Goal: Use online tool/utility: Utilize a website feature to perform a specific function

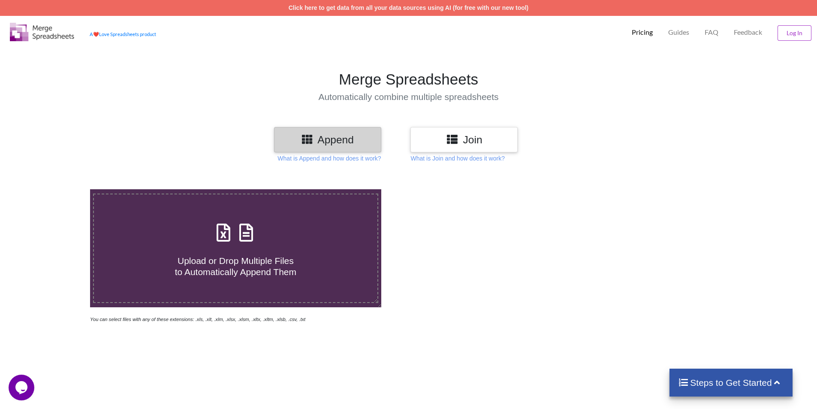
click at [190, 256] on span "Upload or Drop Multiple Files to Automatically Append Them" at bounding box center [235, 265] width 121 height 21
click at [58, 189] on input "Upload or Drop Multiple Files to Automatically Append Them" at bounding box center [58, 189] width 0 height 0
type input "C:\fakepath\SF3170374031827.xlsx"
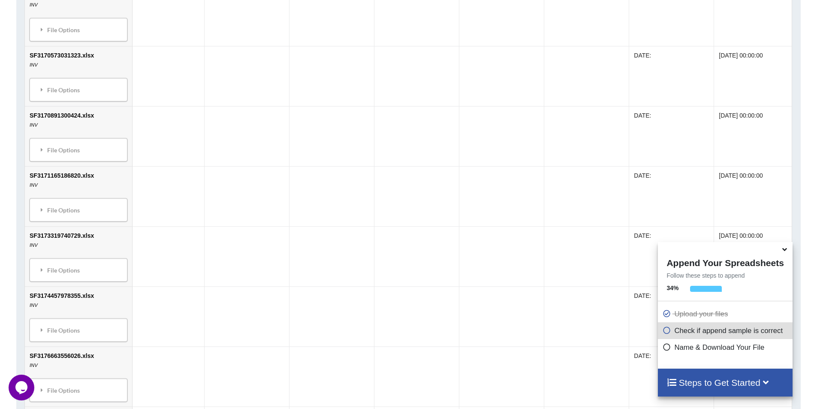
scroll to position [705, 0]
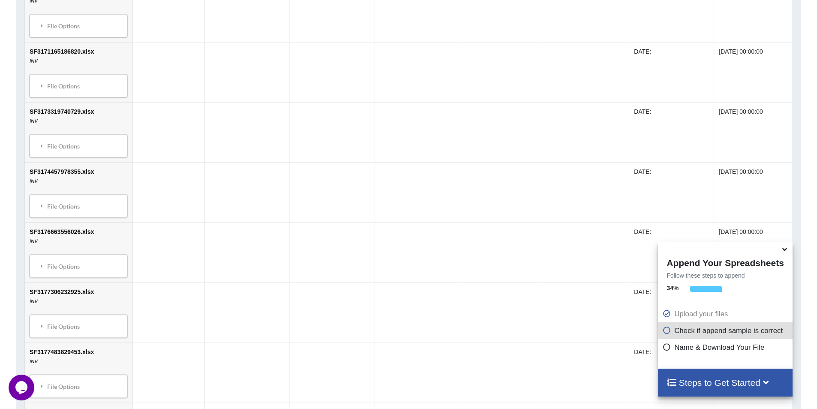
click at [783, 250] on icon at bounding box center [784, 248] width 9 height 8
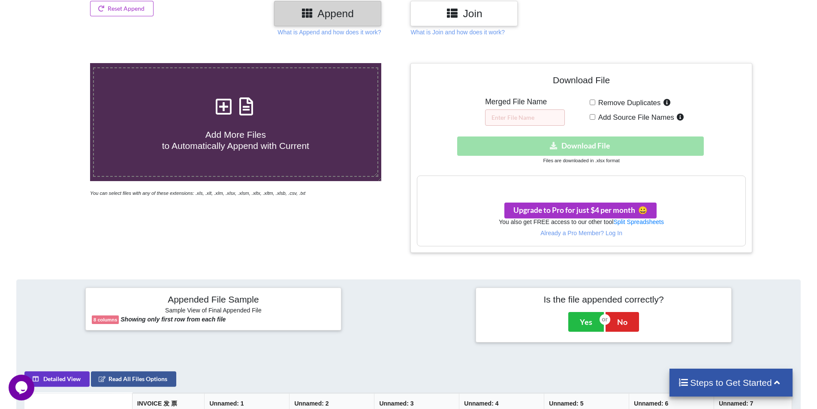
scroll to position [257, 0]
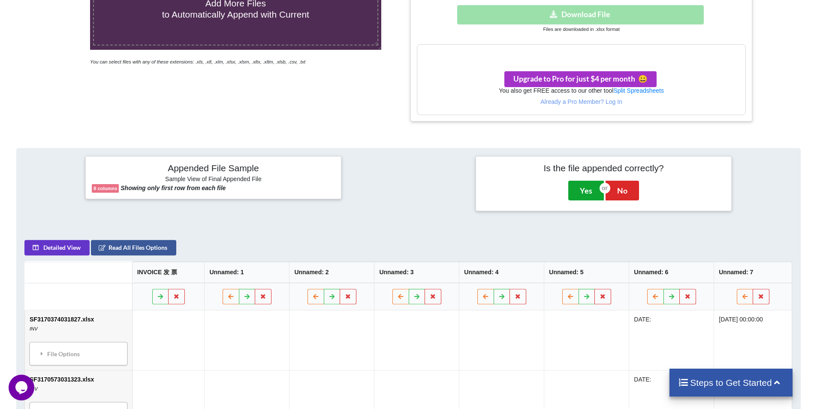
click at [585, 194] on button "Yes" at bounding box center [586, 190] width 36 height 20
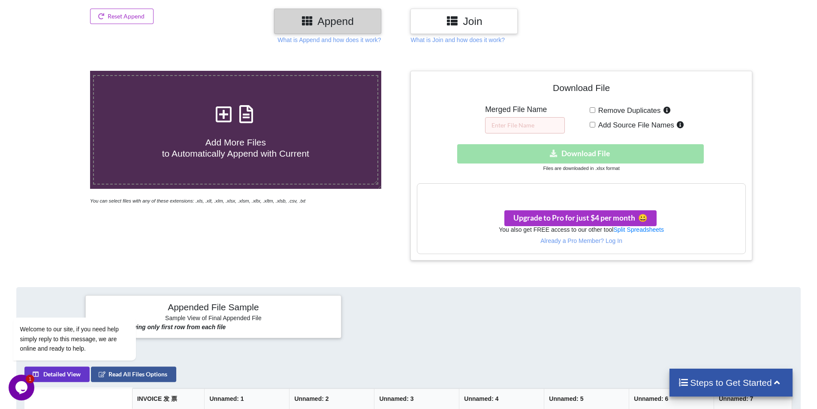
scroll to position [103, 0]
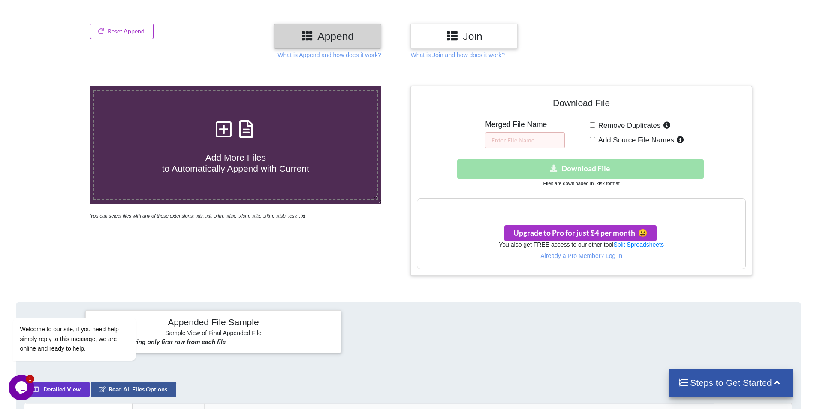
click at [637, 210] on h3 "Your files are more than 1 MB" at bounding box center [581, 207] width 328 height 9
click at [602, 171] on div "Download hidden Download File" at bounding box center [581, 168] width 328 height 19
click at [533, 136] on input "text" at bounding box center [525, 140] width 80 height 16
type input "invoices"
click at [615, 166] on div "Download hidden Download File" at bounding box center [581, 168] width 328 height 19
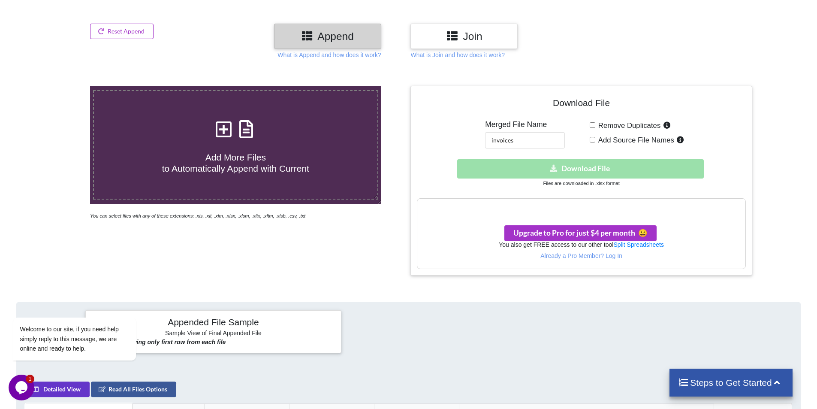
click at [591, 210] on h3 "Your files are more than 1 MB" at bounding box center [581, 207] width 328 height 9
click at [209, 132] on div "Add More Files to Automatically Append with Current" at bounding box center [235, 145] width 283 height 58
click at [58, 86] on input "Add More Files to Automatically Append with Current" at bounding box center [58, 86] width 0 height 0
type input "C:\fakepath\SF3170374031827.xlsx"
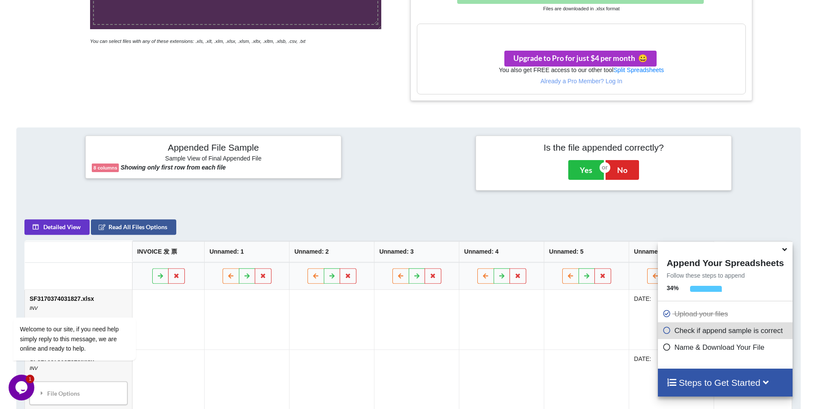
scroll to position [190, 0]
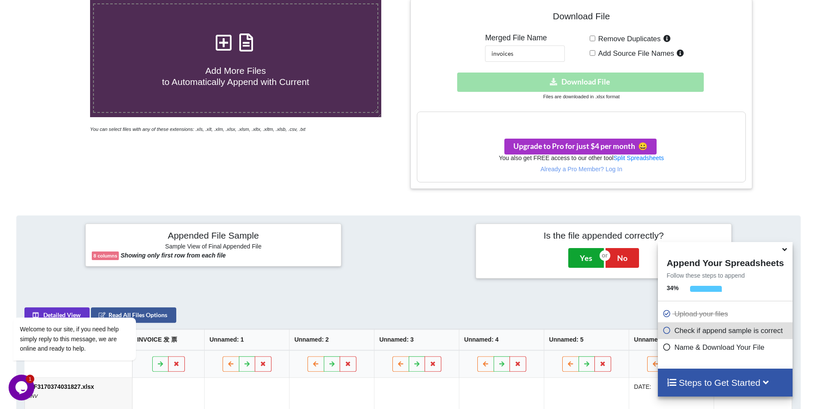
click at [590, 255] on button "Yes" at bounding box center [586, 258] width 36 height 20
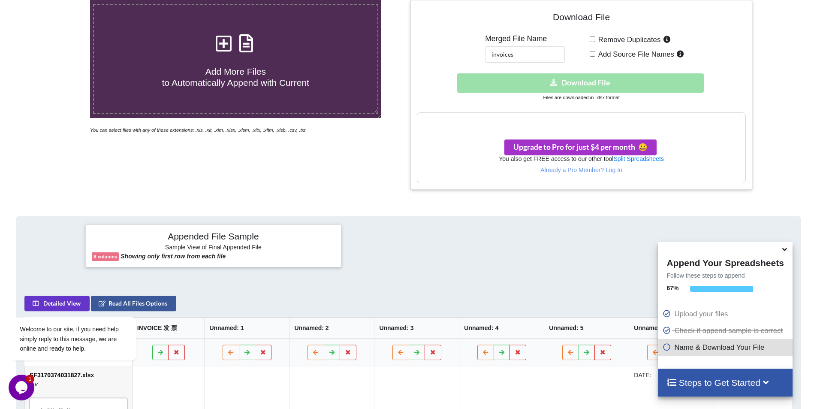
click at [684, 347] on p "Name & Download Your File" at bounding box center [726, 347] width 128 height 11
click at [564, 54] on input "invoices" at bounding box center [525, 54] width 80 height 16
click at [542, 58] on input "invoices" at bounding box center [525, 54] width 80 height 16
click at [666, 344] on icon at bounding box center [666, 345] width 9 height 7
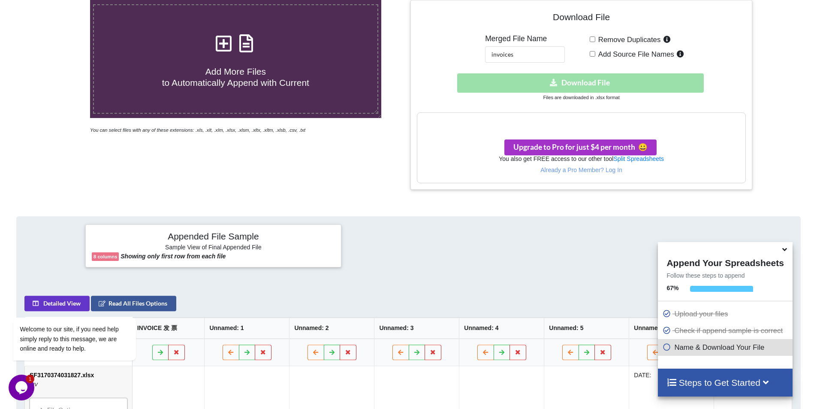
click at [671, 374] on div "Steps to Get Started" at bounding box center [725, 382] width 134 height 28
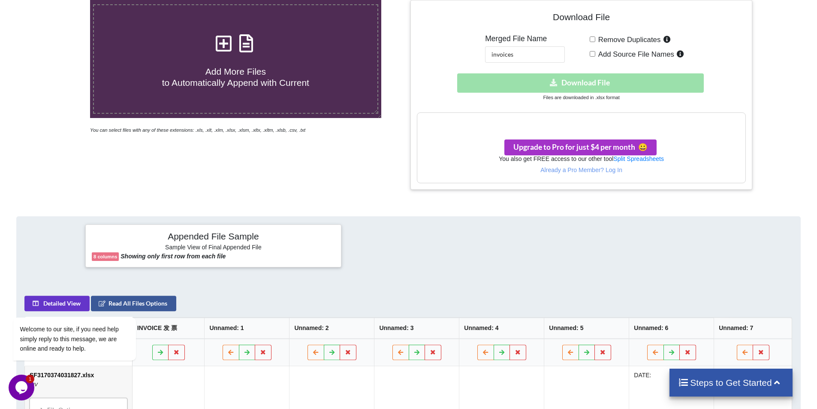
click at [671, 374] on div "Steps to Get Started" at bounding box center [730, 382] width 123 height 28
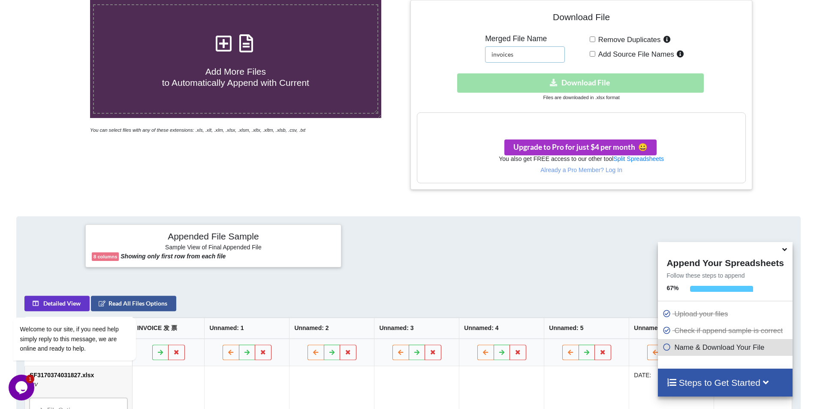
click at [507, 56] on input "invoices" at bounding box center [525, 54] width 80 height 16
type input "INVOICE"
click at [561, 84] on div "Download hidden Download File" at bounding box center [581, 82] width 328 height 19
click at [592, 54] on input "Add Source File Names" at bounding box center [592, 54] width 6 height 6
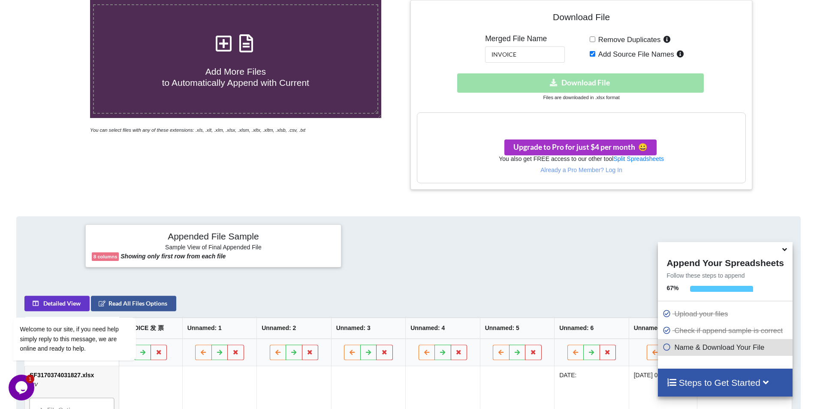
click at [592, 54] on input "Add Source File Names" at bounding box center [592, 54] width 6 height 6
checkbox input "false"
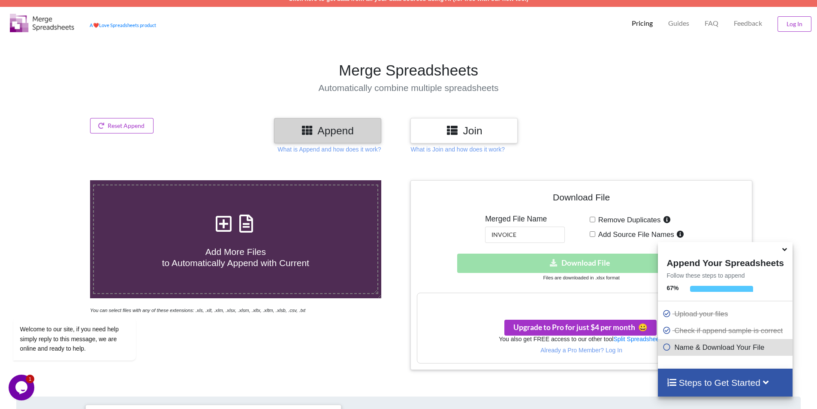
scroll to position [0, 0]
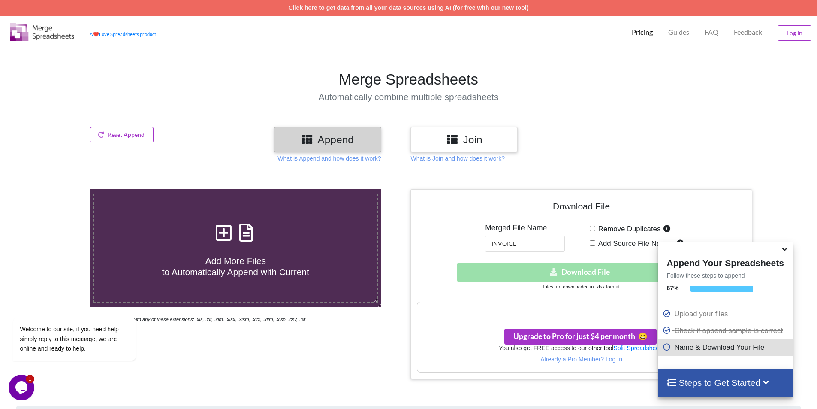
click at [288, 238] on div "Add More Files to Automatically Append with Current" at bounding box center [235, 248] width 283 height 58
click at [58, 189] on input "Add More Files to Automatically Append with Current" at bounding box center [58, 189] width 0 height 0
type input "C:\fakepath\SF3170374031827.xlsx"
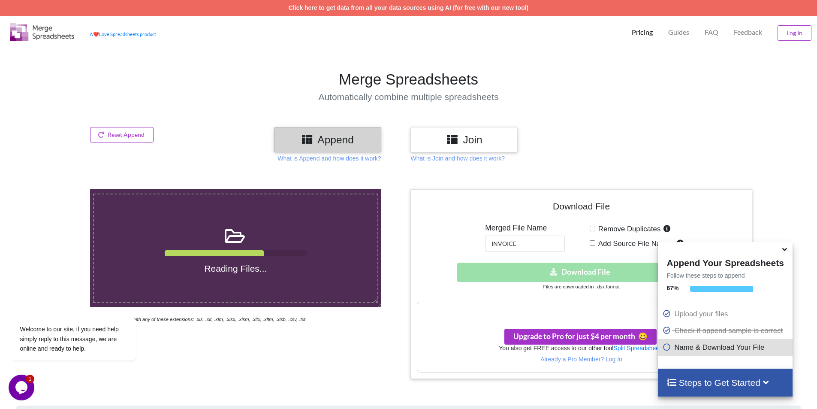
click at [782, 254] on span at bounding box center [785, 249] width 10 height 9
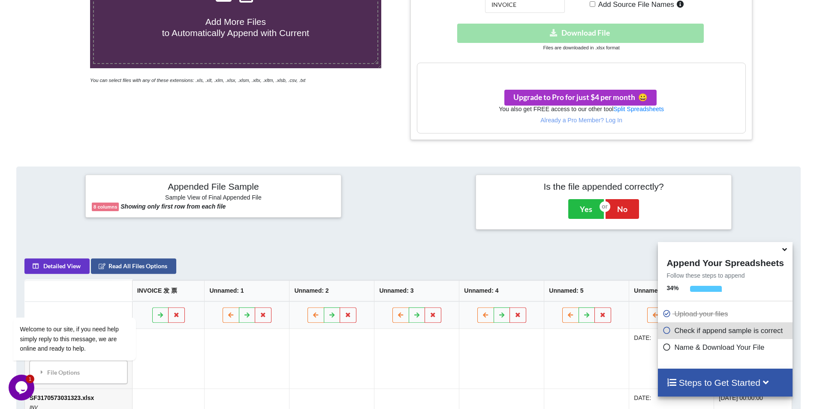
scroll to position [147, 0]
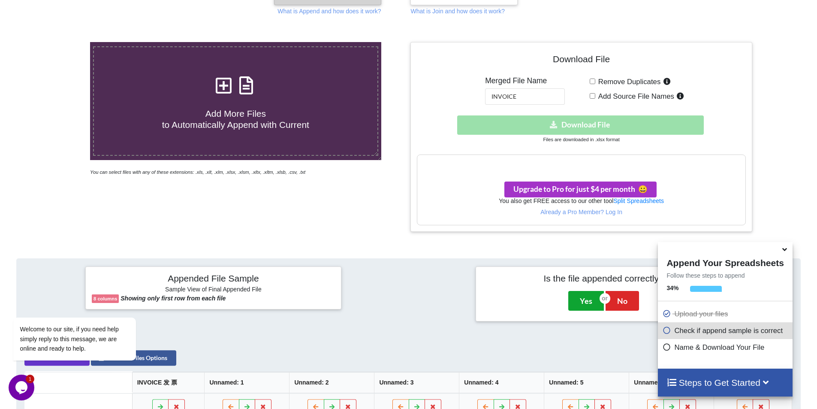
click at [588, 294] on button "Yes" at bounding box center [586, 301] width 36 height 20
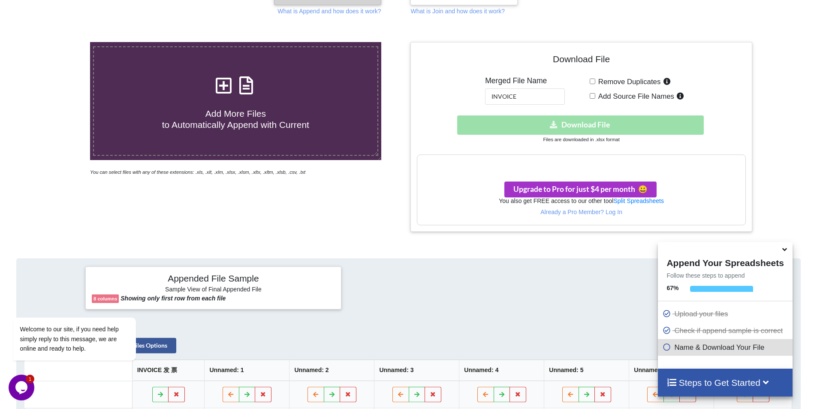
scroll to position [189, 0]
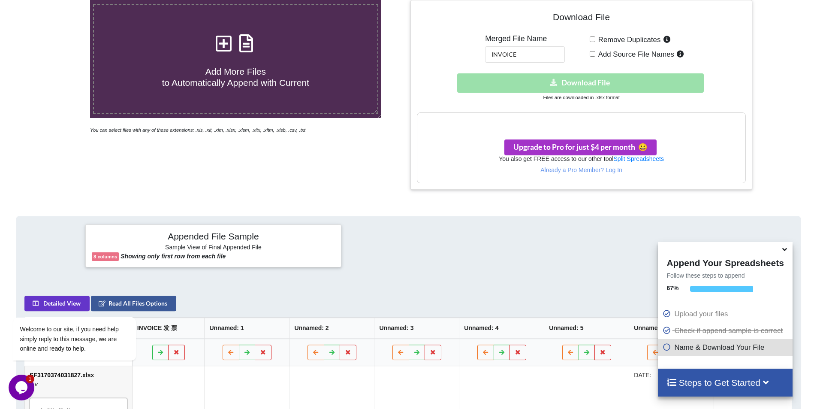
click at [787, 254] on span at bounding box center [785, 249] width 10 height 9
click at [787, 250] on icon at bounding box center [784, 248] width 9 height 8
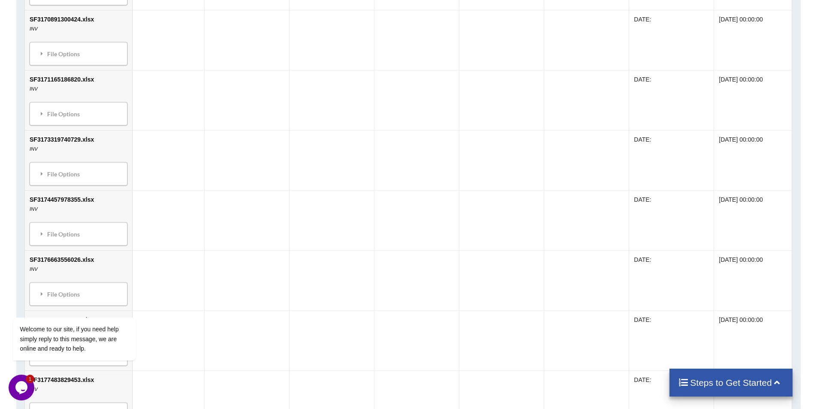
scroll to position [489, 0]
